Goal: Complete application form

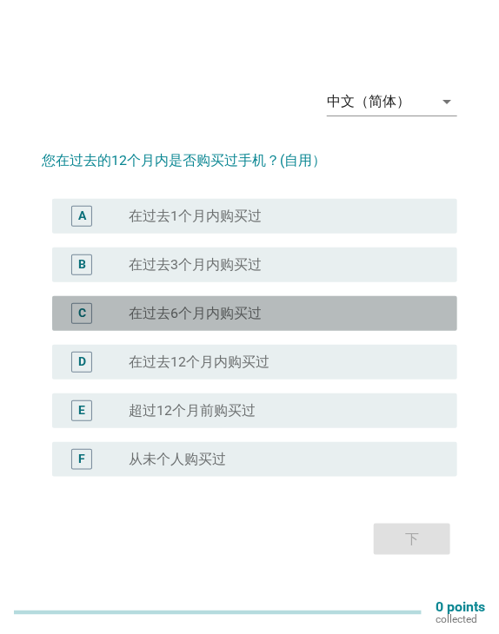
click at [269, 309] on div "radio_button_unchecked 在过去6个月内购买过" at bounding box center [279, 313] width 301 height 17
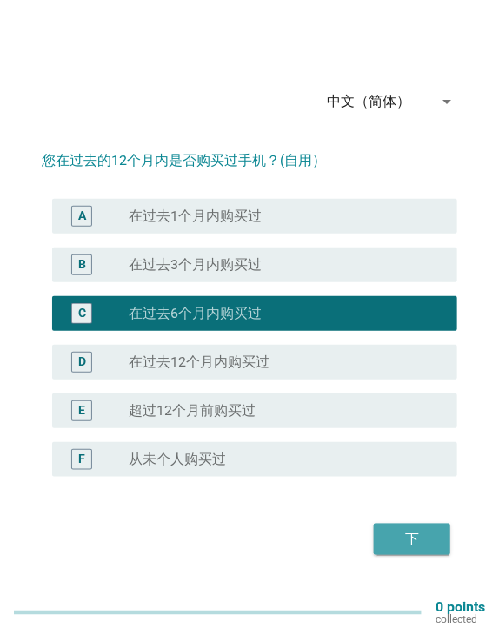
click at [407, 553] on button "下" at bounding box center [412, 539] width 76 height 31
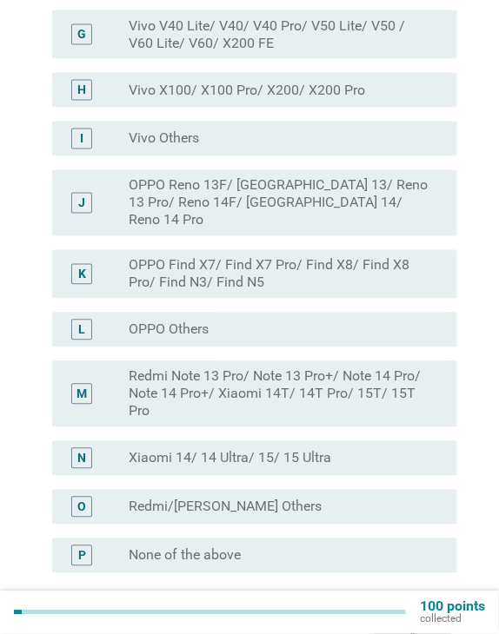
scroll to position [608, 0]
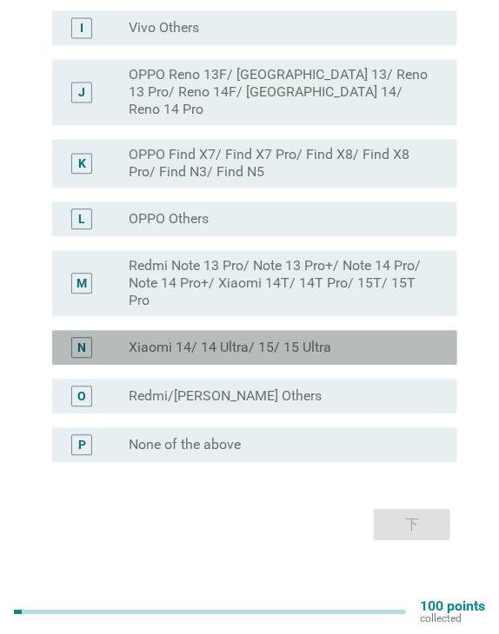
click at [262, 340] on label "Xiaomi 14/ 14 Ultra/ 15/ 15 Ultra" at bounding box center [230, 348] width 203 height 17
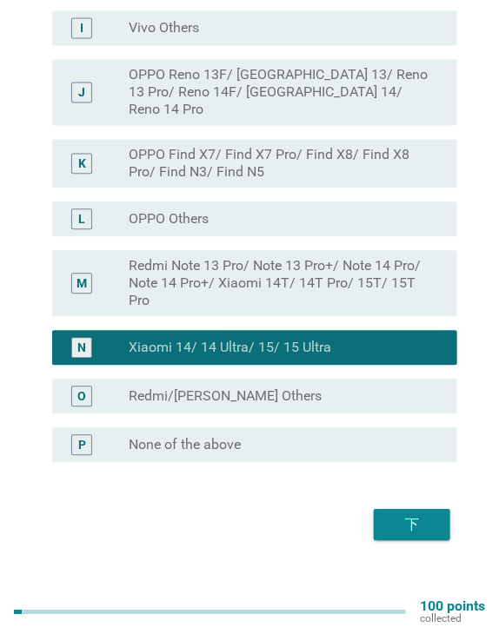
click at [389, 515] on div "下" at bounding box center [412, 525] width 49 height 21
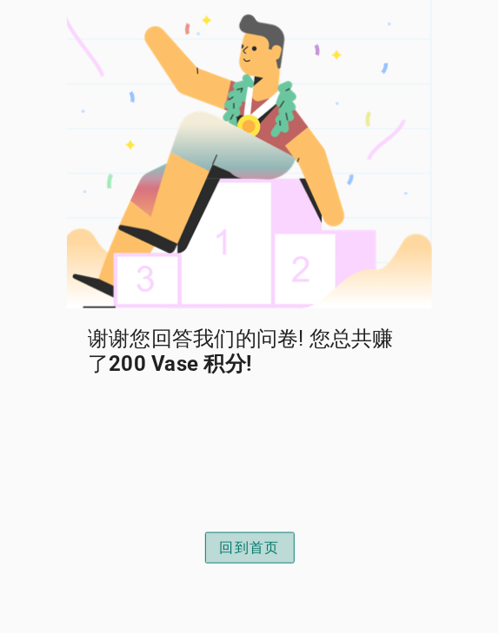
click at [246, 561] on button "回到首页" at bounding box center [250, 548] width 90 height 31
